Goal: Check status: Check status

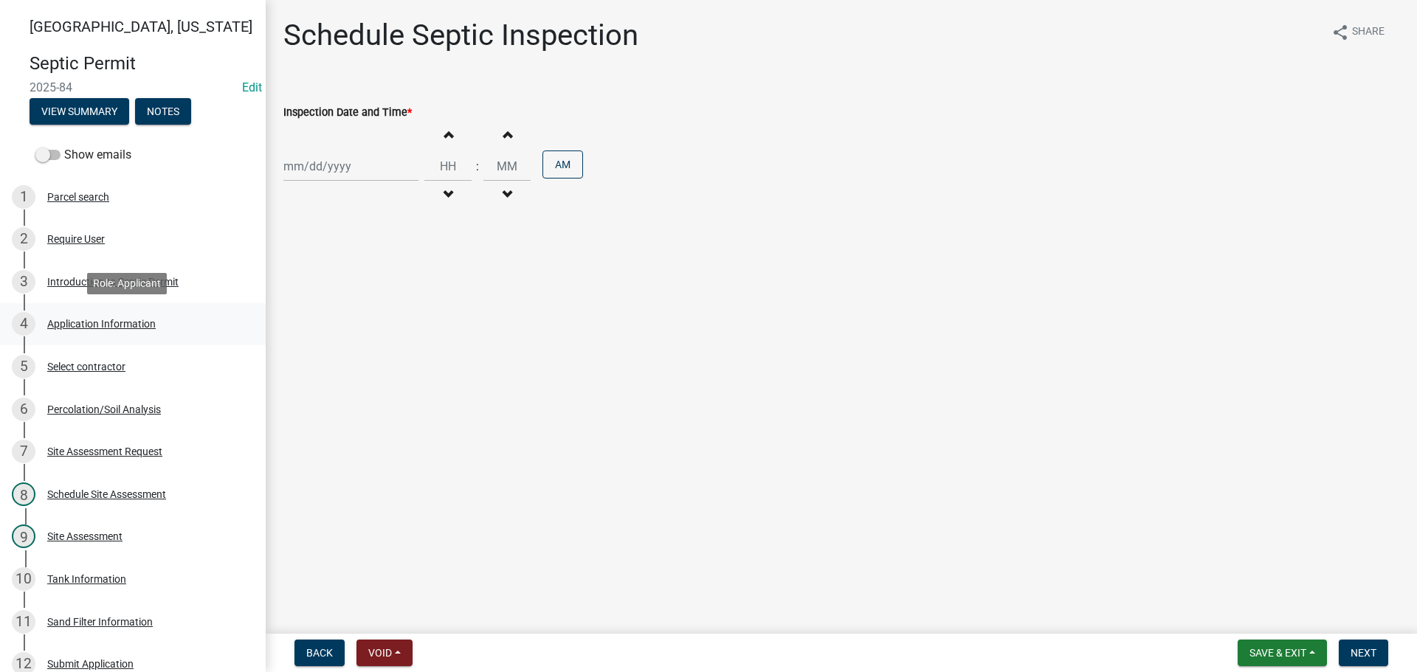
click at [129, 326] on div "Application Information" at bounding box center [101, 324] width 109 height 10
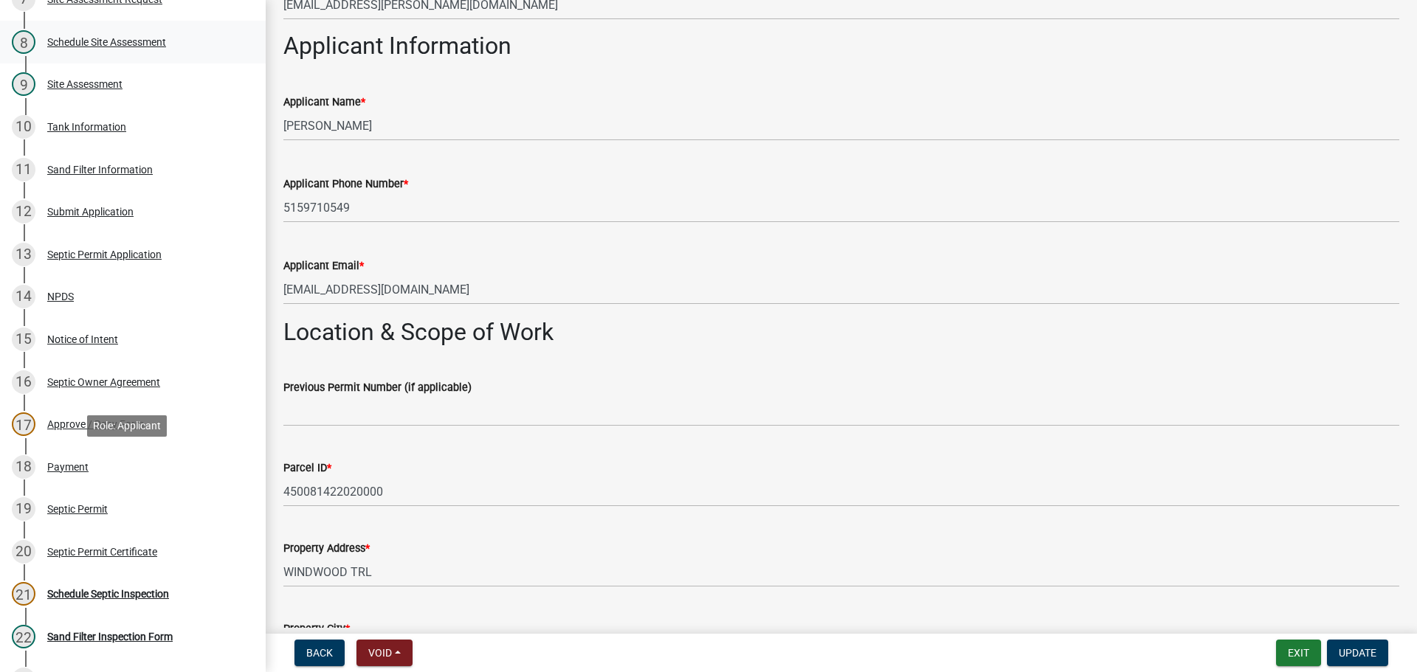
scroll to position [517, 0]
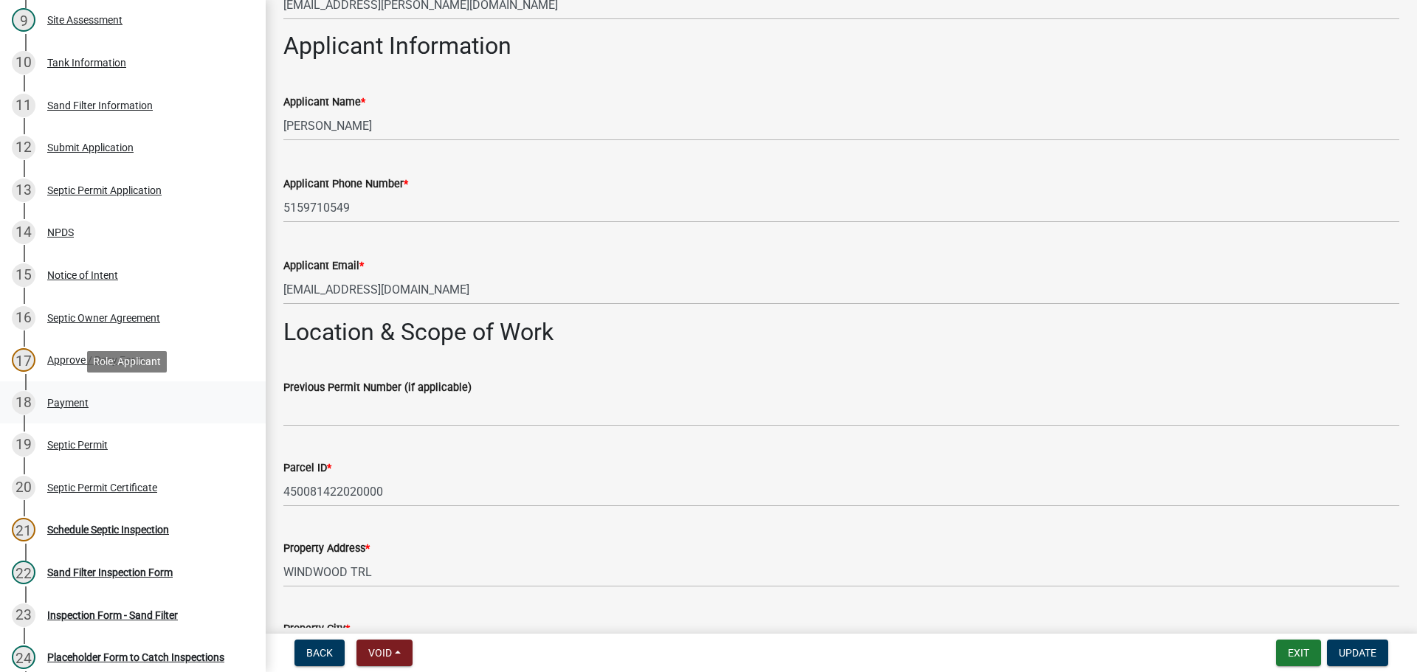
click at [69, 398] on div "Payment" at bounding box center [67, 403] width 41 height 10
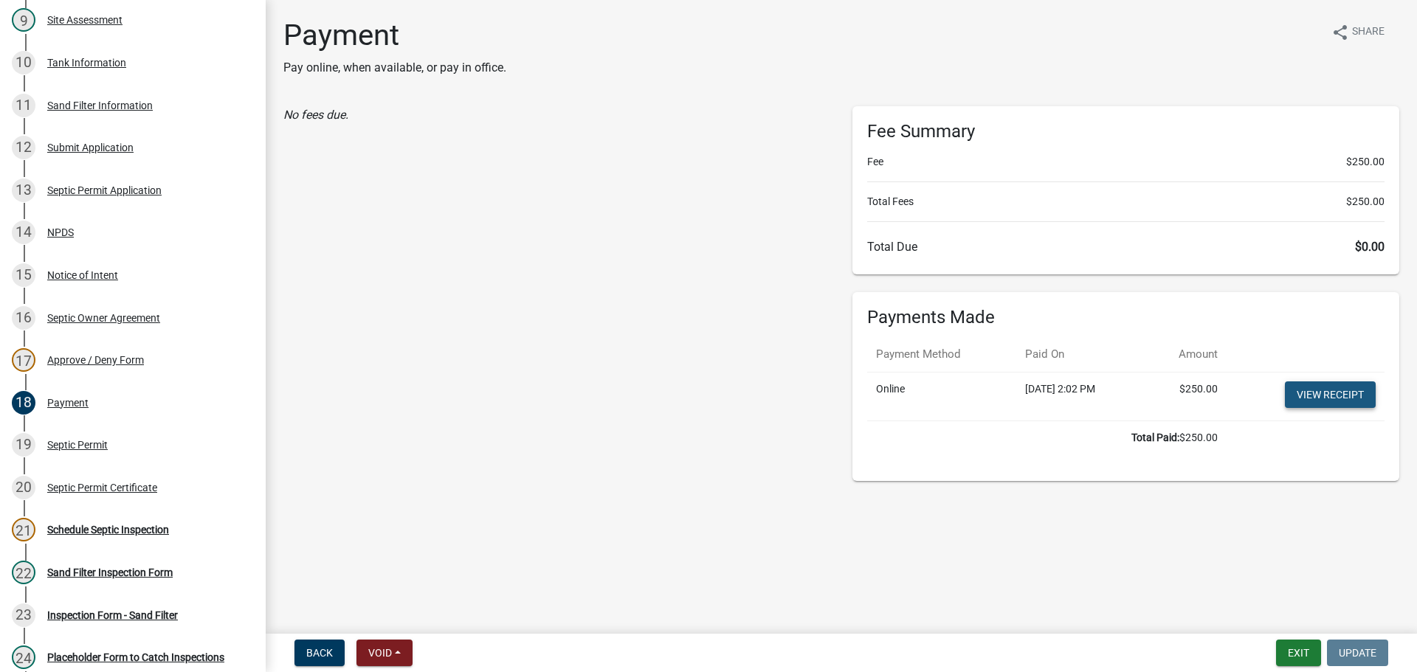
click at [1331, 401] on link "View receipt" at bounding box center [1330, 395] width 91 height 27
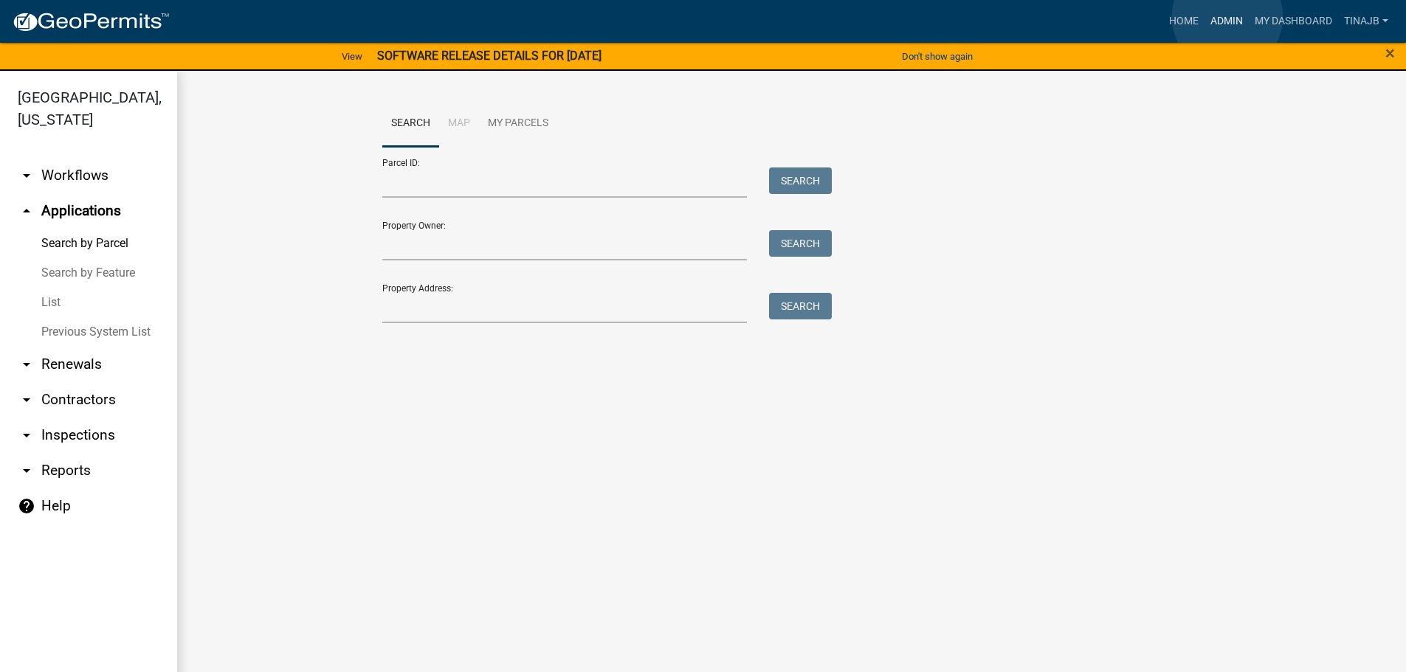
click at [1228, 17] on link "Admin" at bounding box center [1227, 21] width 44 height 28
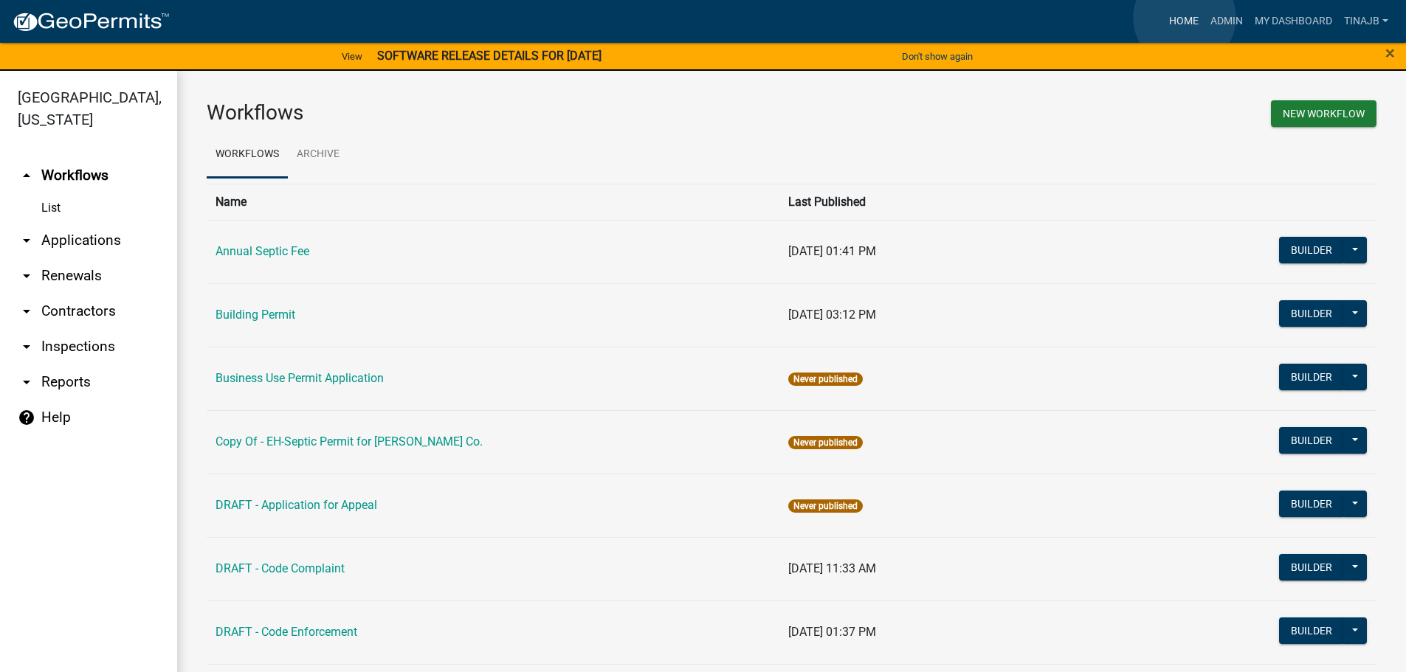
click at [1185, 18] on link "Home" at bounding box center [1183, 21] width 41 height 28
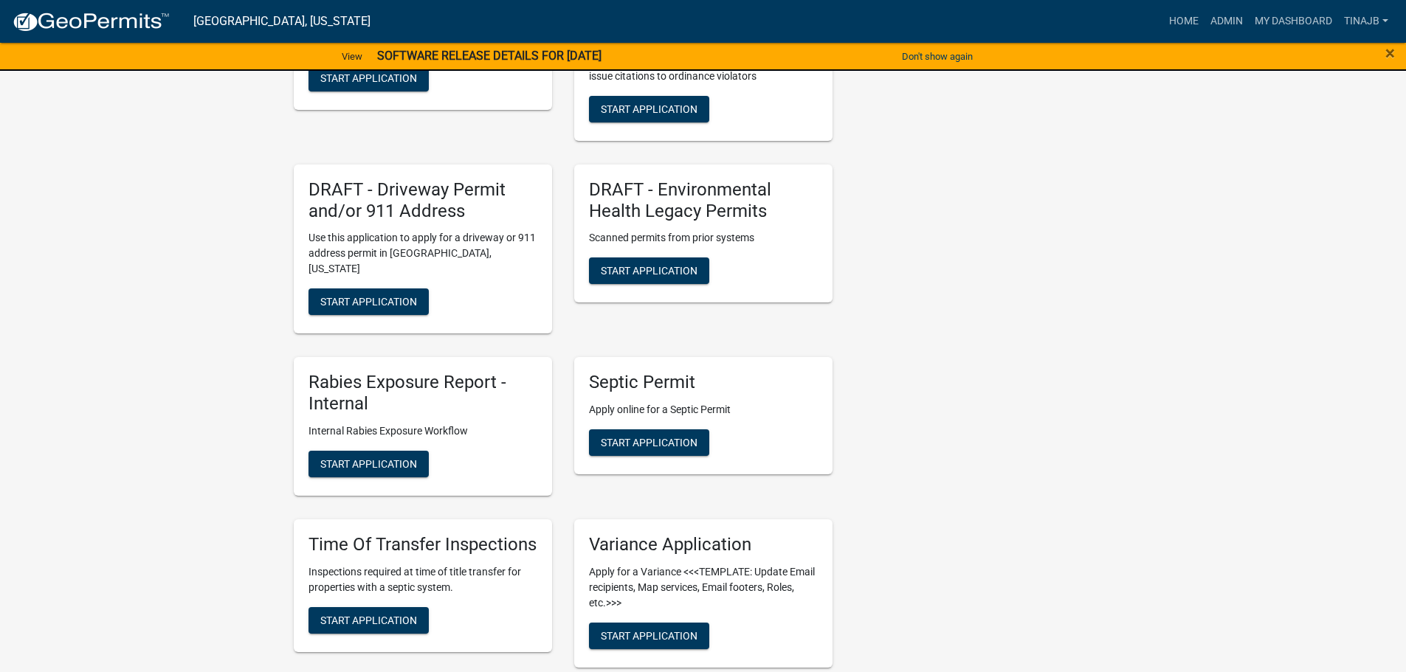
scroll to position [664, 0]
